Goal: Go to known website: Access a specific website the user already knows

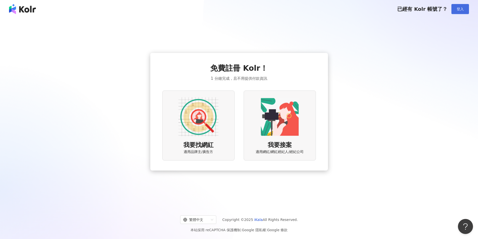
click at [464, 9] on button "登入" at bounding box center [461, 9] width 18 height 10
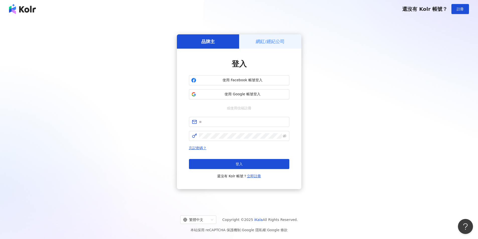
click at [414, 95] on div "品牌主 網紅/經紀公司 登入 使用 Facebook 帳號登入 使用 Google 帳號登入 或使用信箱註冊 忘記密碼？ 登入 還沒有 Kolr 帳號？ 立即…" at bounding box center [239, 112] width 466 height 180
click at [264, 92] on button "使用 Google 帳號登入" at bounding box center [239, 94] width 100 height 10
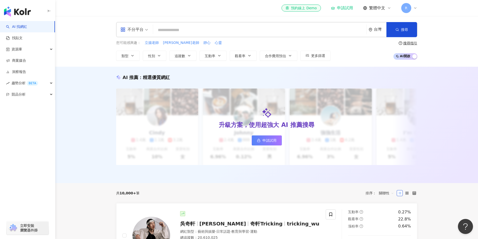
click at [172, 16] on div "不分平台 台灣 搜尋 您可能感興趣： 立揚老師 [PERSON_NAME]老師 靜心 心靈 類型 性別 追蹤數 互動率 觀看率 合作費用預估 更多篩選 搜尋指…" at bounding box center [266, 41] width 423 height 51
click at [177, 30] on input "search" at bounding box center [259, 30] width 209 height 10
